Goal: Information Seeking & Learning: Learn about a topic

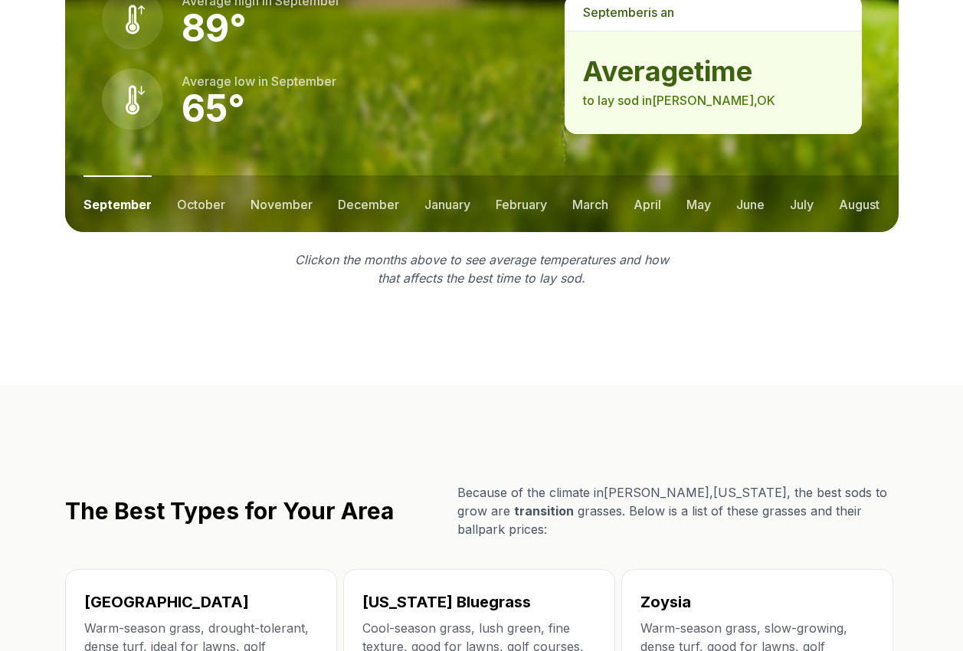
scroll to position [2069, 0]
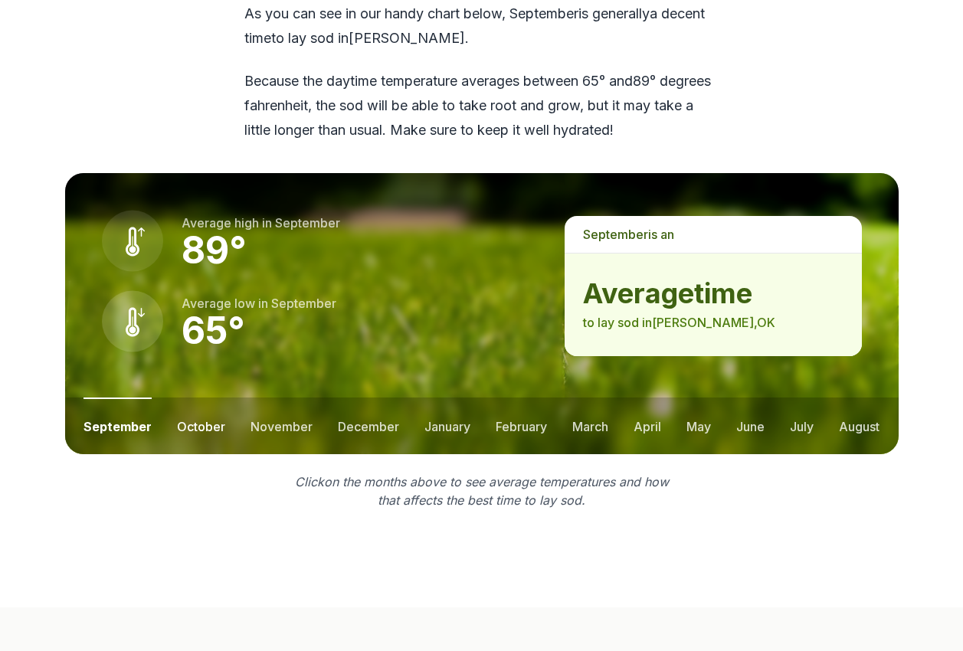
drag, startPoint x: 185, startPoint y: 359, endPoint x: 188, endPoint y: 351, distance: 8.6
click at [188, 398] on button "october" at bounding box center [201, 426] width 48 height 57
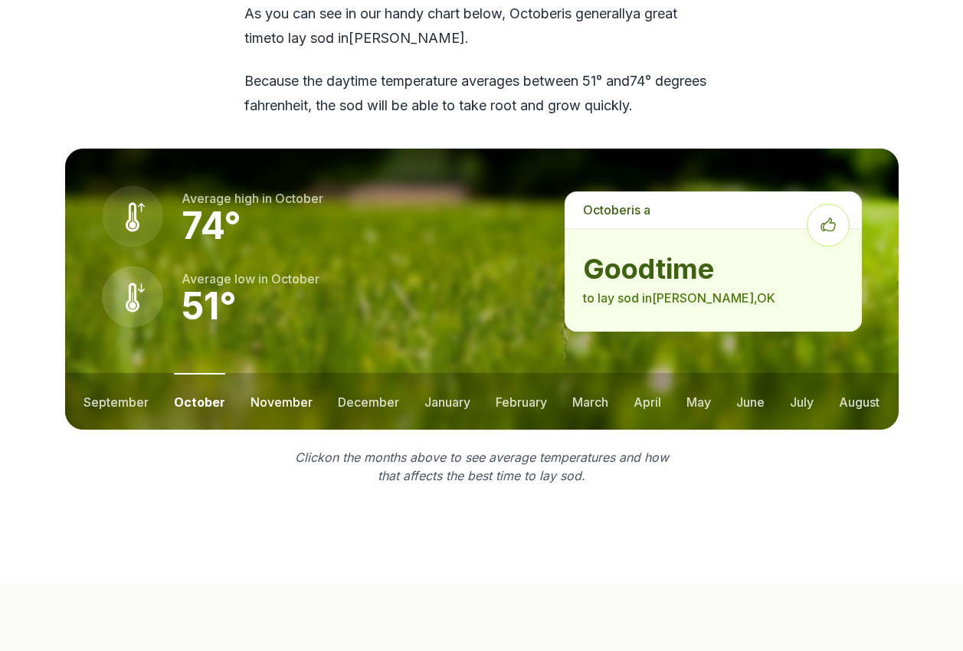
click at [291, 373] on button "november" at bounding box center [282, 401] width 62 height 57
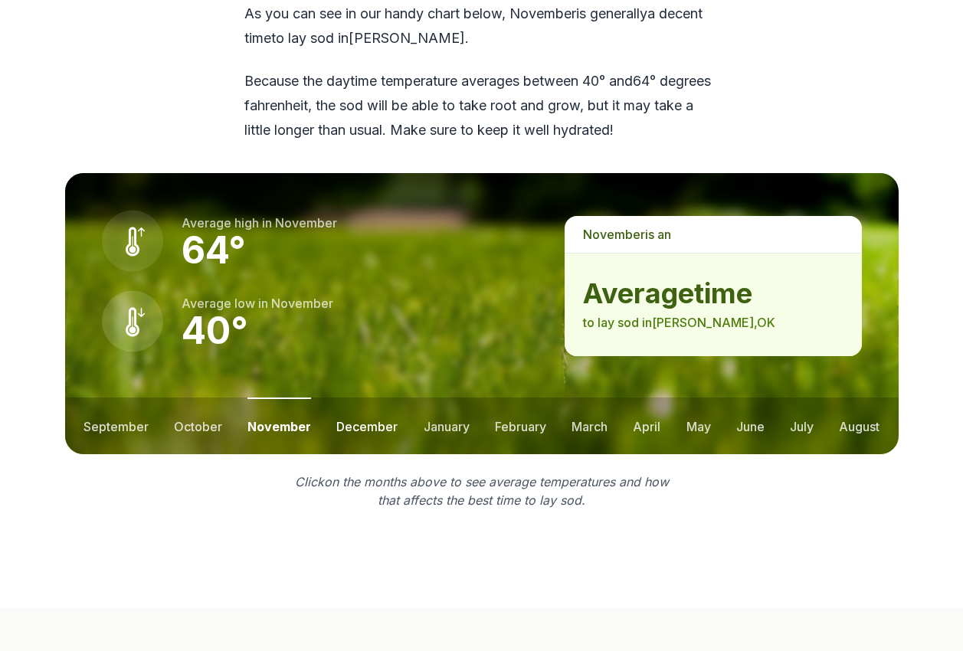
click at [371, 398] on button "december" at bounding box center [366, 426] width 61 height 57
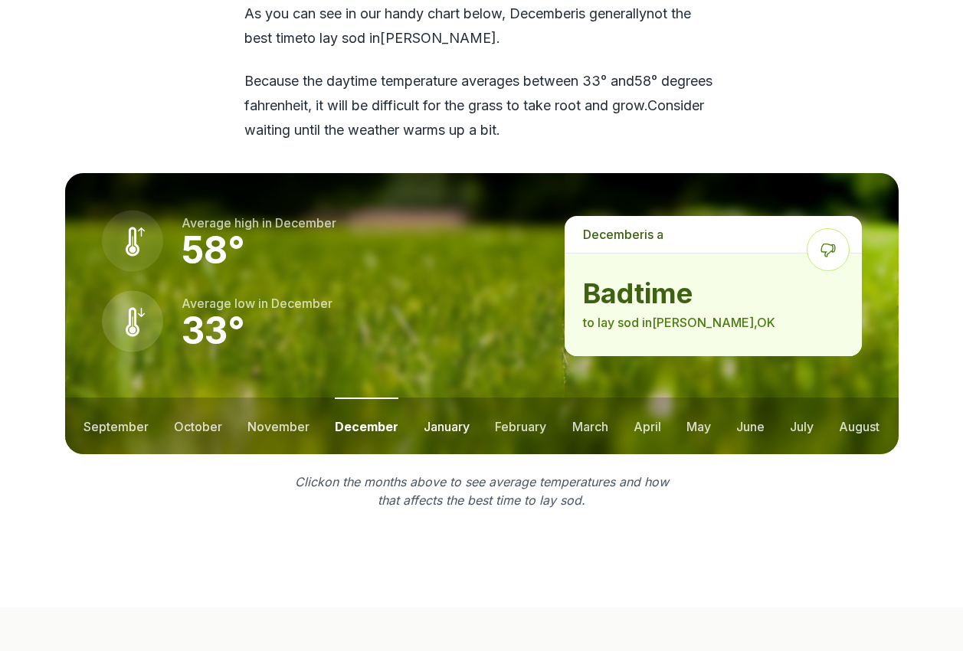
click at [460, 398] on button "january" at bounding box center [447, 426] width 46 height 57
click at [539, 398] on button "february" at bounding box center [522, 426] width 51 height 57
click at [595, 398] on button "march" at bounding box center [591, 426] width 36 height 57
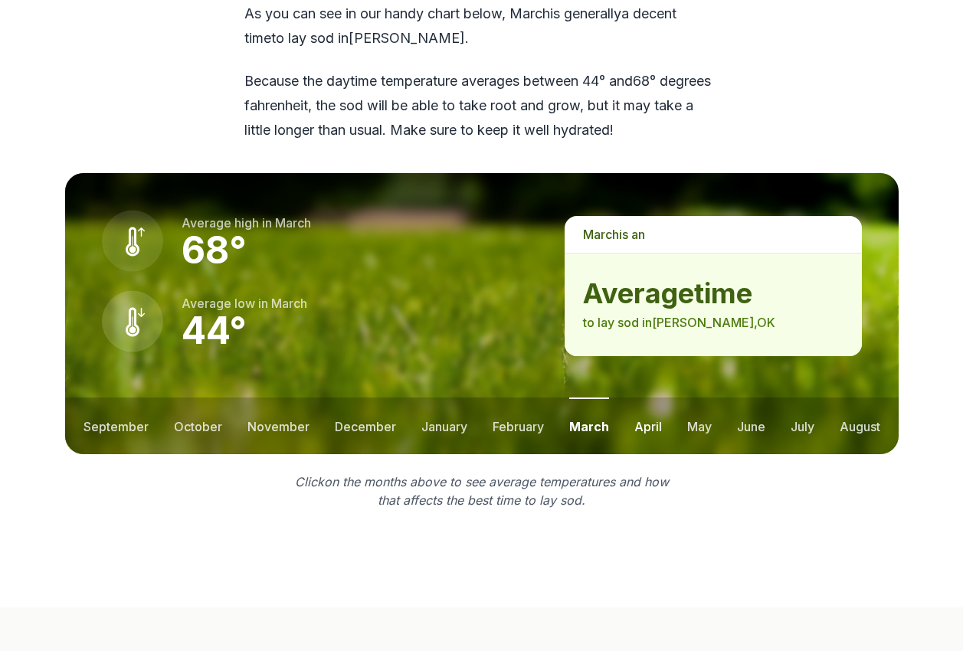
drag, startPoint x: 647, startPoint y: 340, endPoint x: 646, endPoint y: 315, distance: 25.3
click at [647, 398] on button "april" at bounding box center [648, 426] width 28 height 57
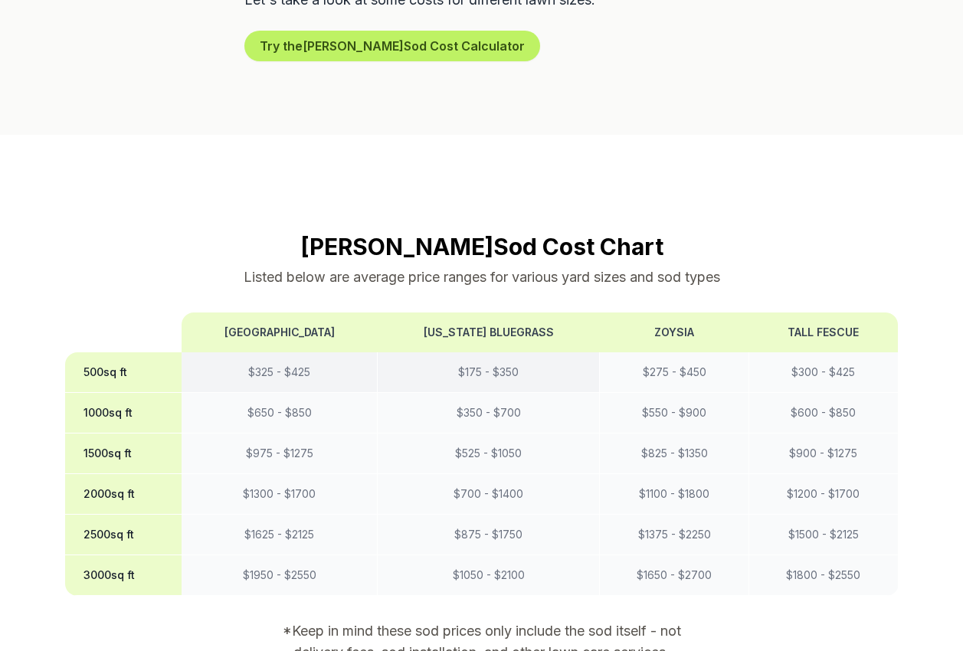
scroll to position [1225, 0]
